Goal: Information Seeking & Learning: Learn about a topic

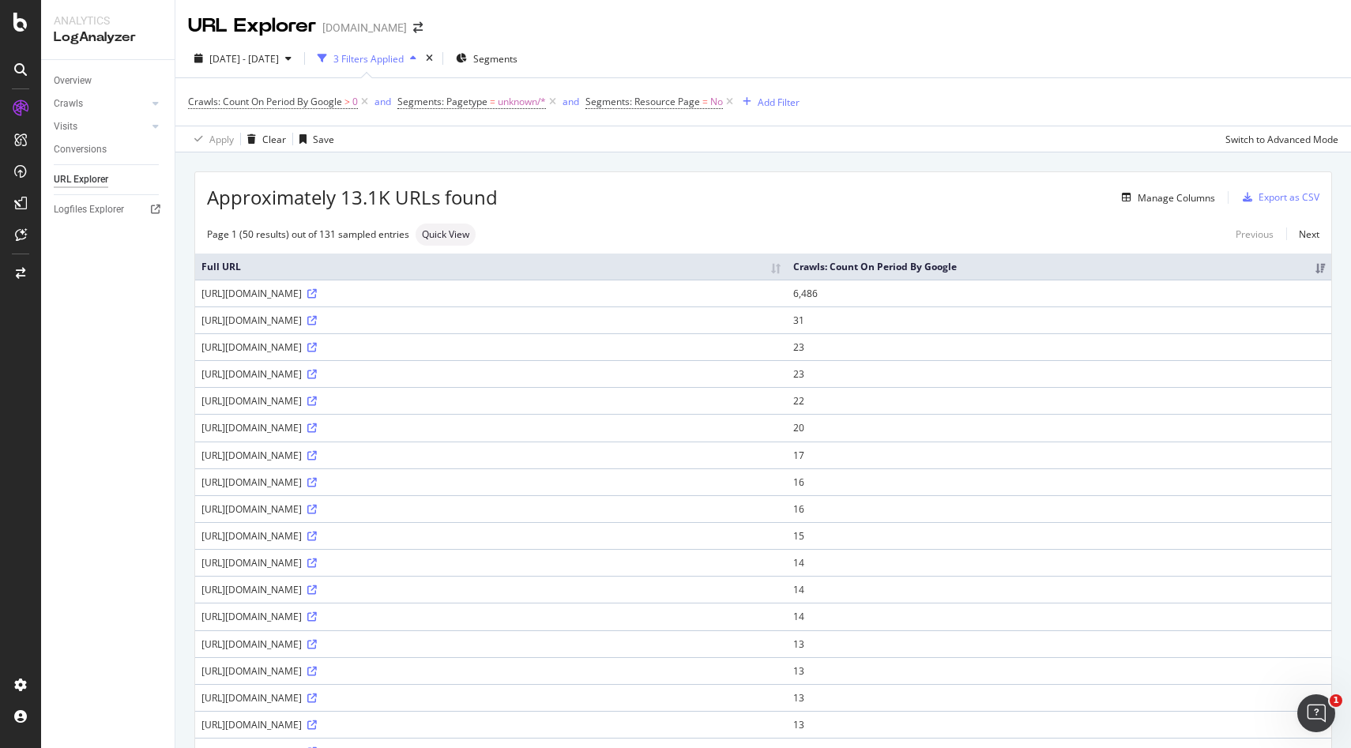
drag, startPoint x: 204, startPoint y: 296, endPoint x: 548, endPoint y: 294, distance: 344.5
click at [548, 294] on div "https://monlitcabane.com/it/module/blockwishlist/action?action=getAllWishlist" at bounding box center [491, 293] width 579 height 13
copy div "https://monlitcabane.com/it/module/blockwishlist/action?action=getAllWishlist"
drag, startPoint x: 202, startPoint y: 319, endPoint x: 474, endPoint y: 322, distance: 271.9
click at [474, 322] on div "https://monlitcabane.com/fr/module/facebookpsconnect/ajax" at bounding box center [491, 320] width 579 height 13
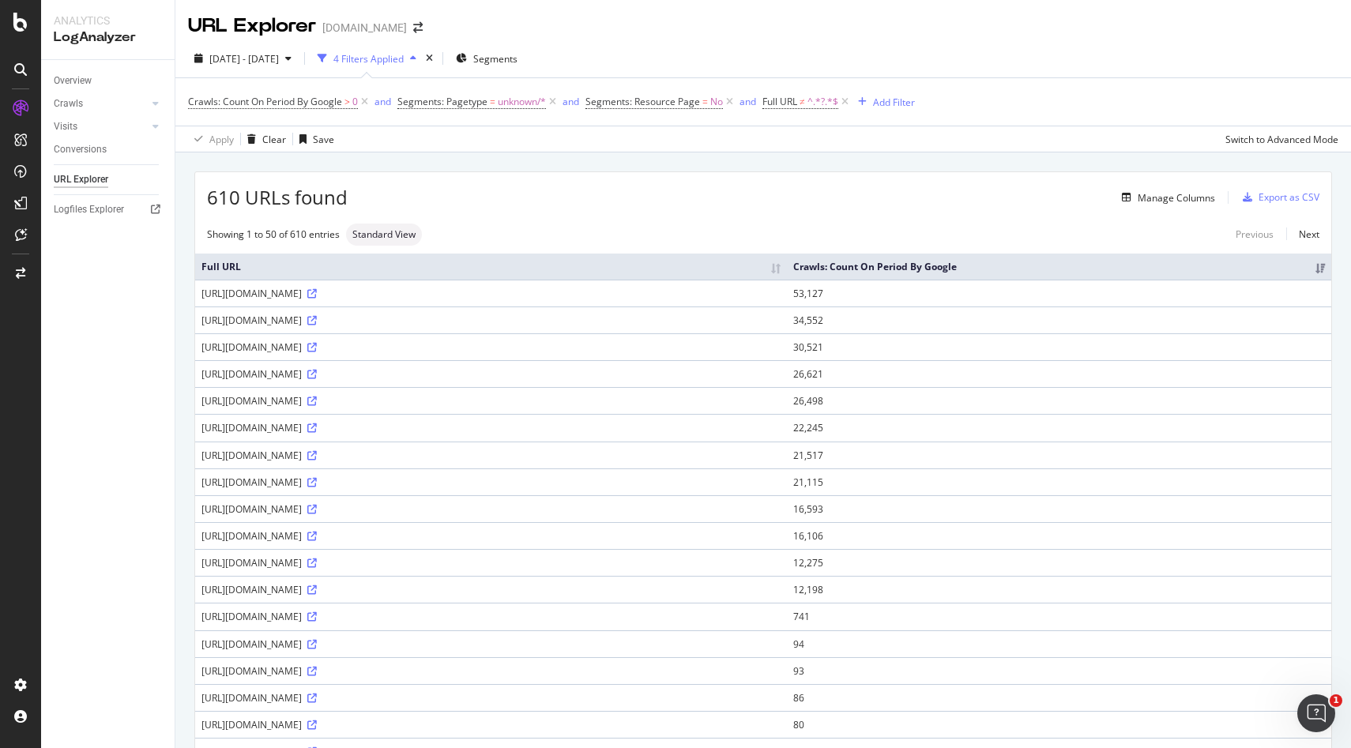
copy div "https://monlitcabane.com/fr/module/facebookpsconnect/ajax"
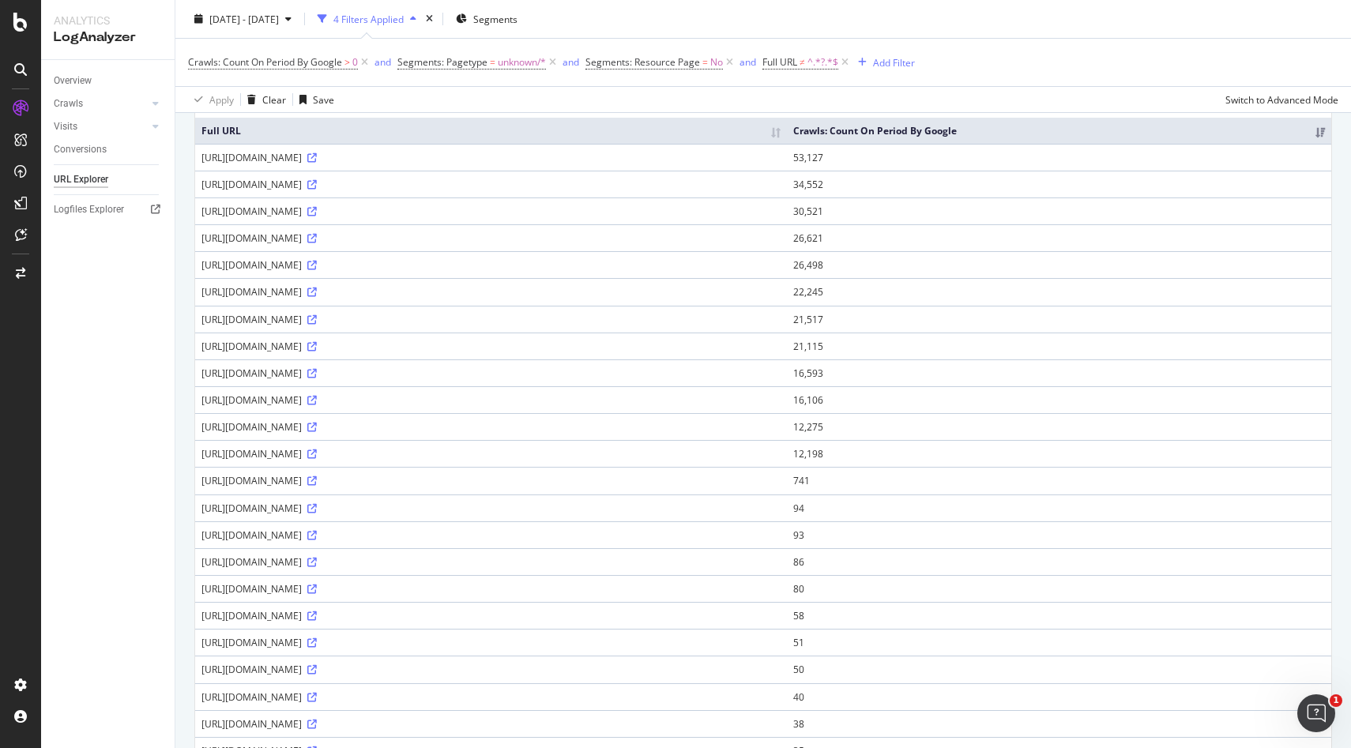
scroll to position [135, 0]
click at [395, 374] on div "https://monlitcabane.com/es/module/facebookpsconnect/ajax" at bounding box center [491, 373] width 579 height 13
click at [394, 211] on div "https://monlitcabane.com/en/module/facebookproductad/ajax" at bounding box center [491, 211] width 579 height 13
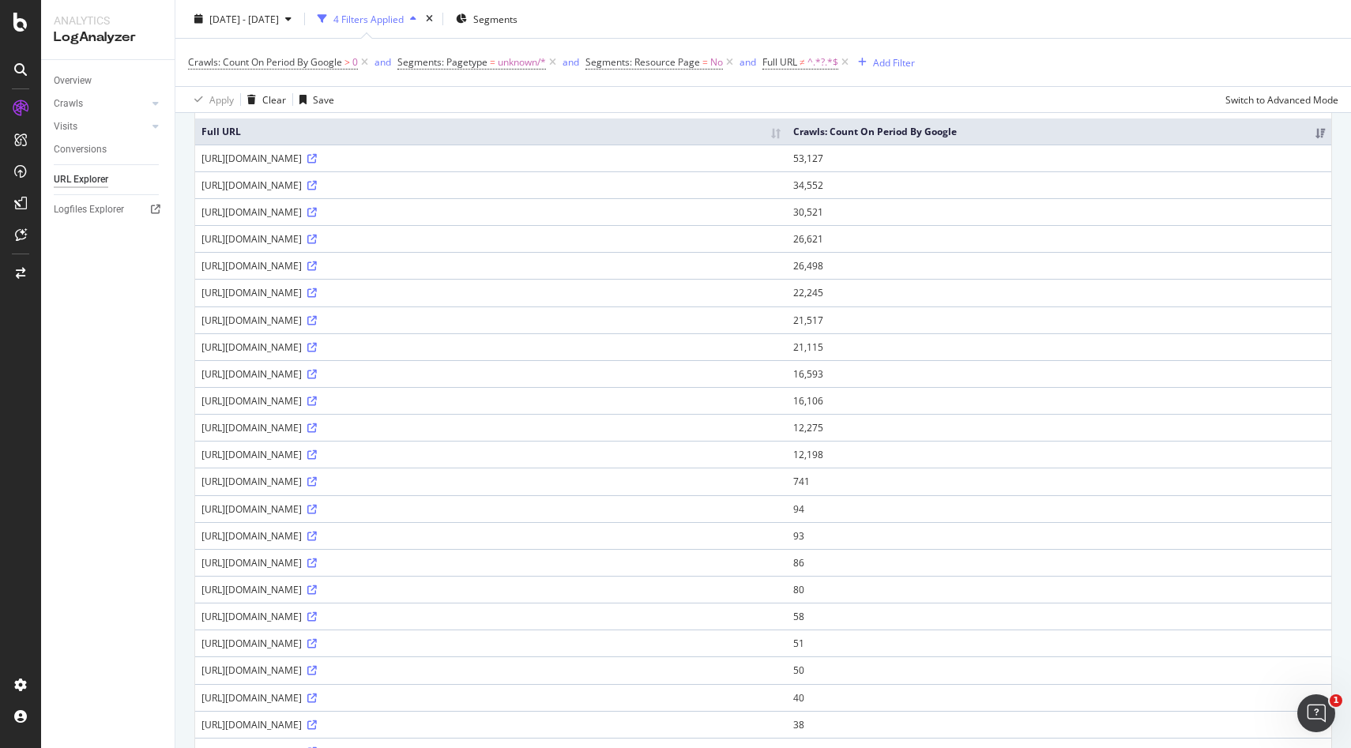
click at [394, 211] on div "https://monlitcabane.com/en/module/facebookproductad/ajax" at bounding box center [491, 211] width 579 height 13
click at [330, 207] on div "https://monlitcabane.com/en/module/facebookproductad/ajax" at bounding box center [491, 211] width 579 height 13
copy div "https://monlitcabane.com/en/module/facebookproductad/ajax"
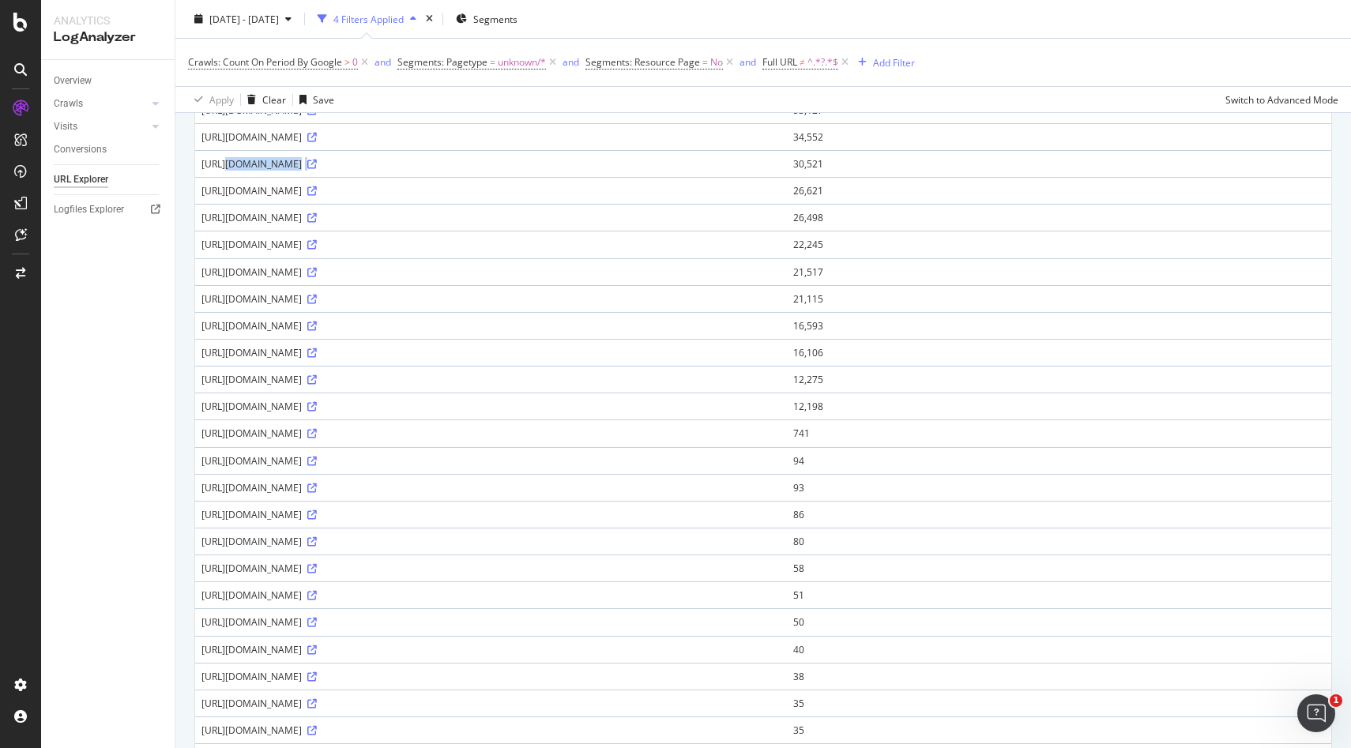
scroll to position [199, 0]
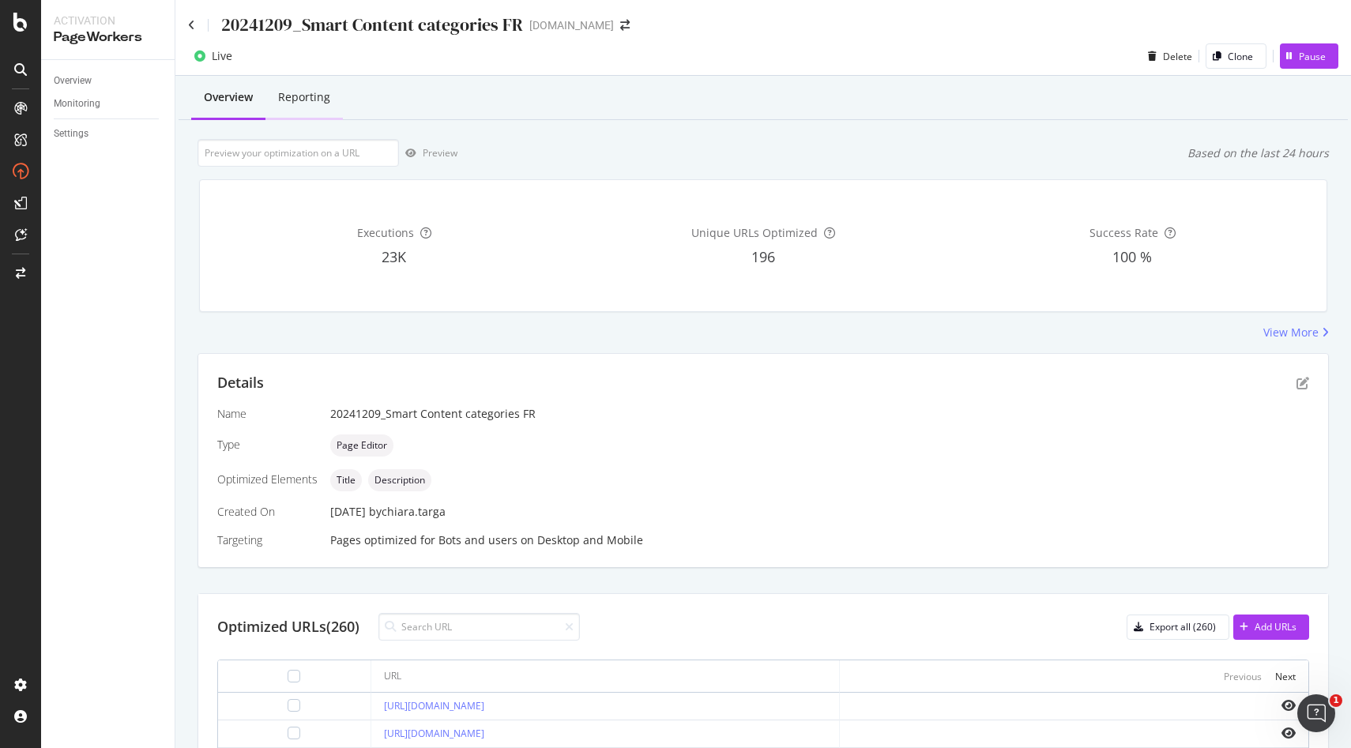
click at [316, 101] on div "Reporting" at bounding box center [304, 97] width 52 height 16
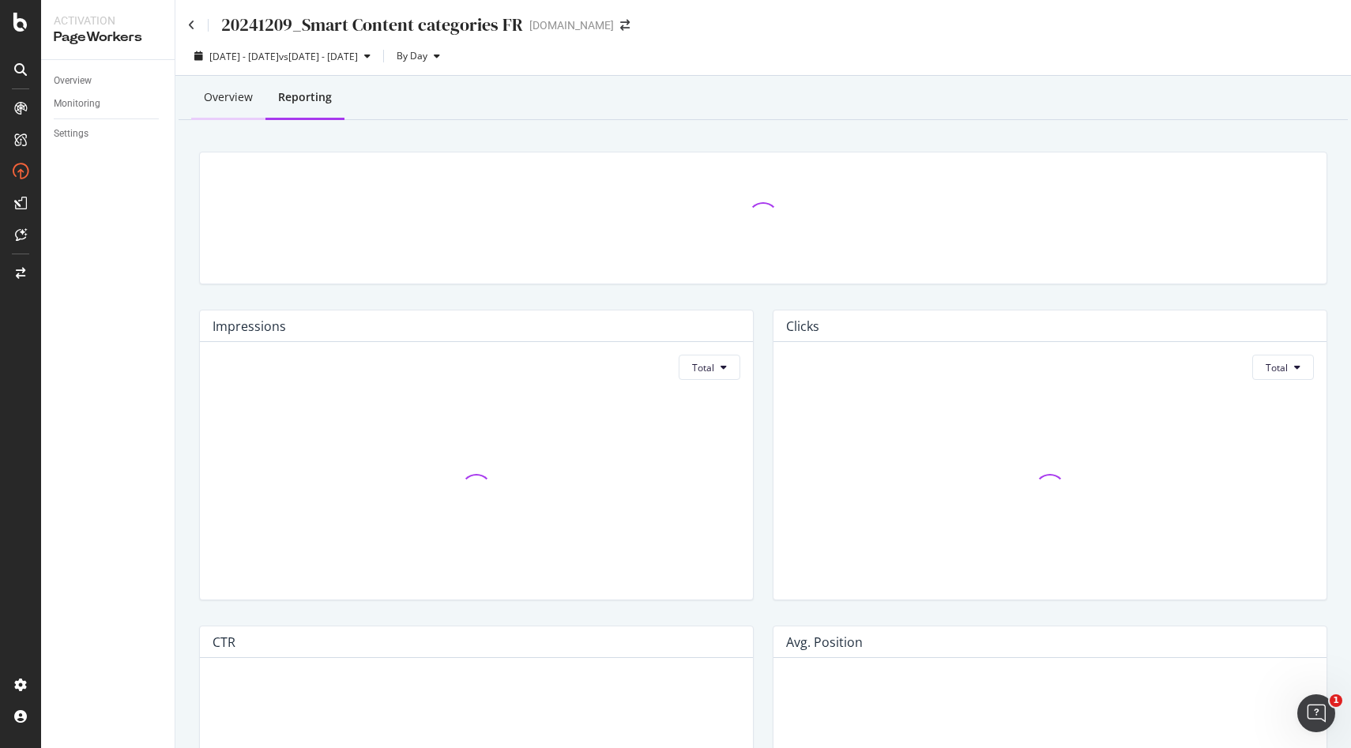
click at [232, 108] on div "Overview" at bounding box center [228, 98] width 74 height 43
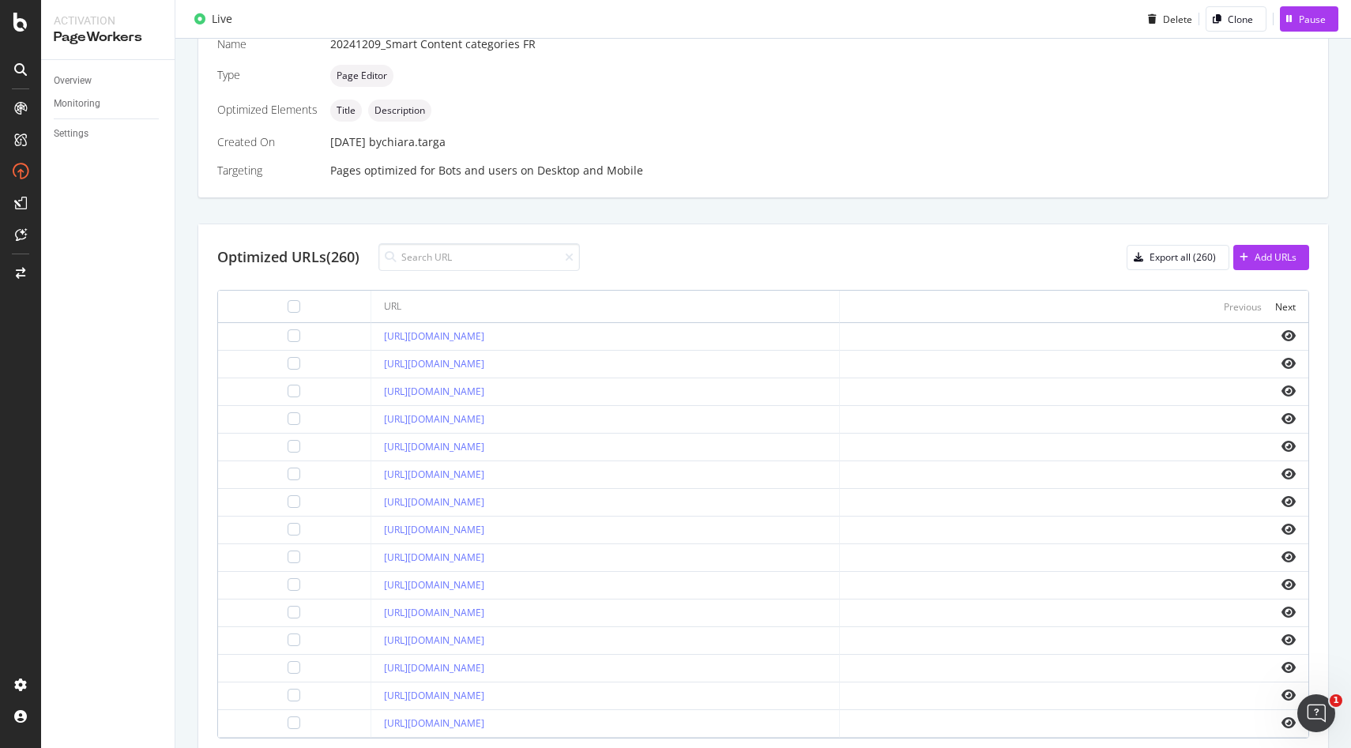
scroll to position [435, 0]
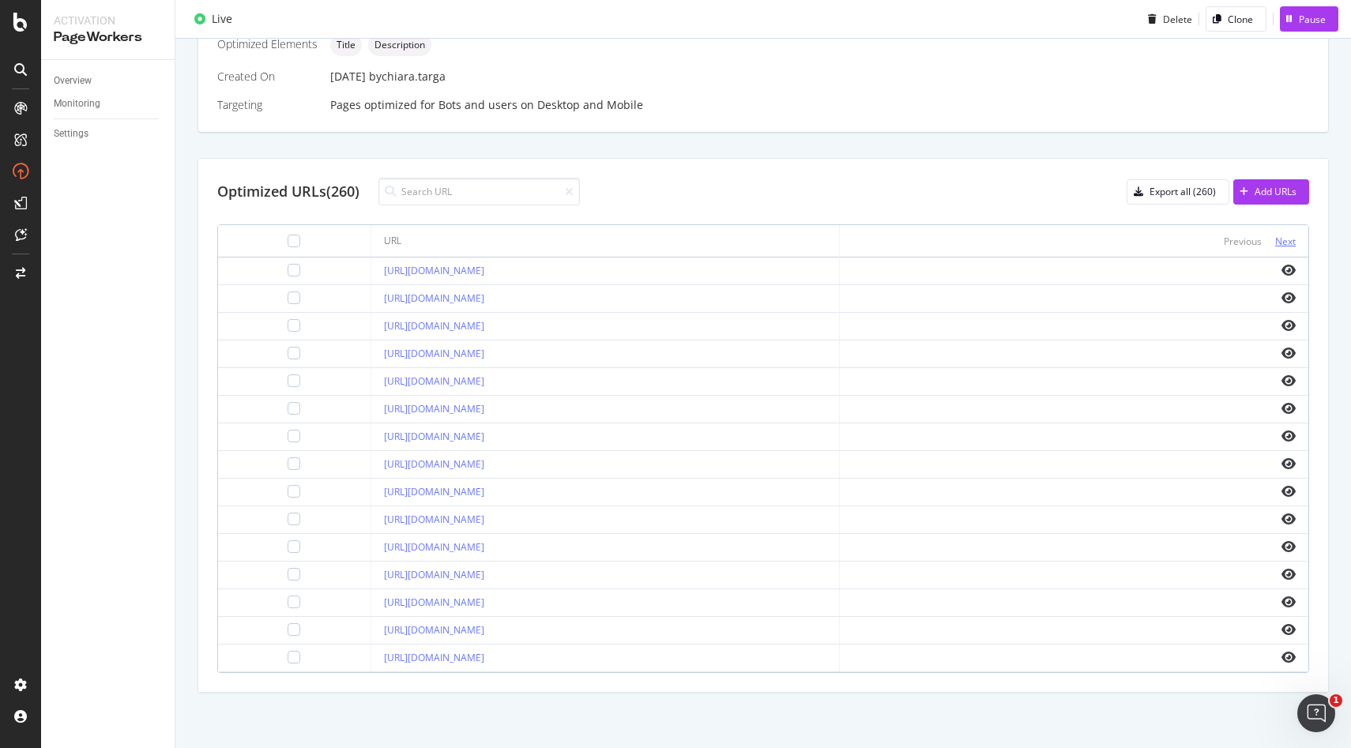
click at [1294, 237] on div "Next" at bounding box center [1285, 241] width 21 height 13
click at [1291, 241] on div "Next" at bounding box center [1285, 241] width 21 height 13
click at [1288, 241] on div "Next" at bounding box center [1285, 241] width 21 height 13
click at [1289, 243] on div "Next" at bounding box center [1285, 241] width 21 height 13
click at [1287, 246] on div "Next" at bounding box center [1285, 241] width 21 height 13
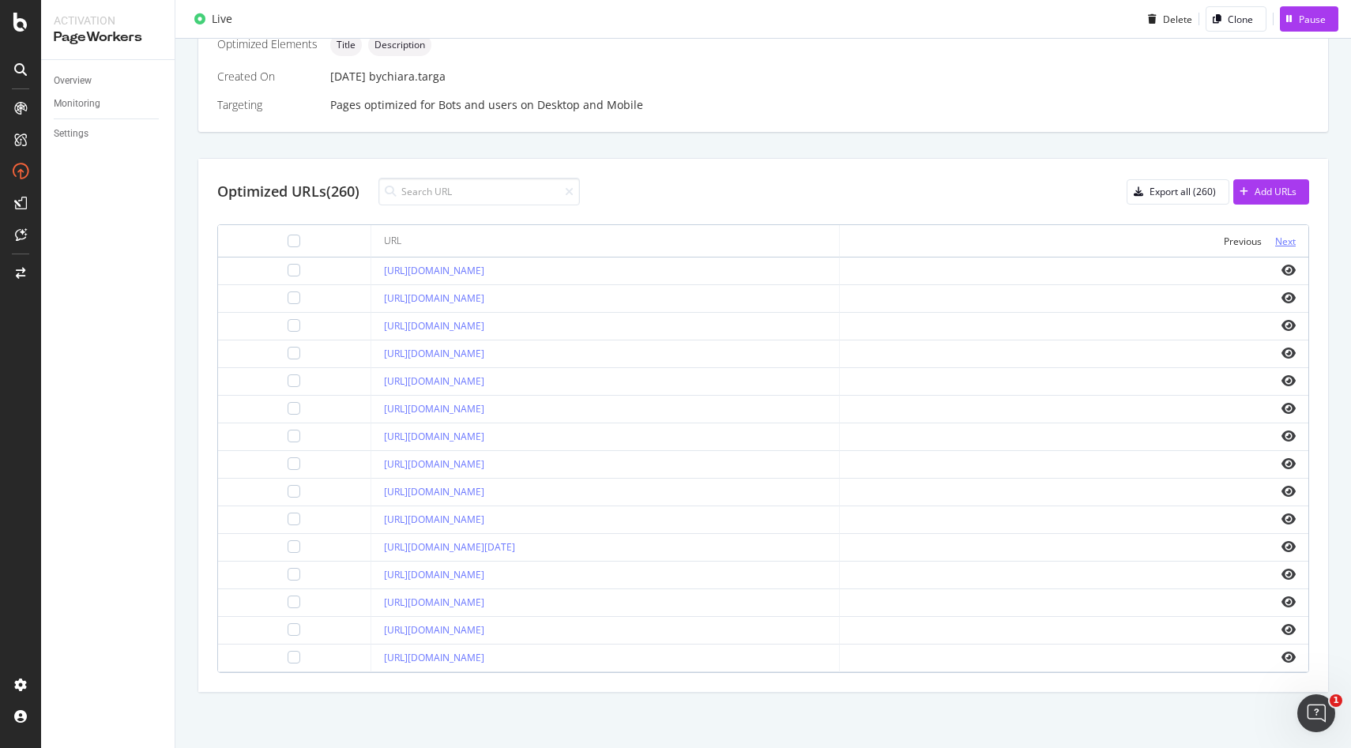
click at [1287, 241] on div "Next" at bounding box center [1285, 241] width 21 height 13
